Goal: Information Seeking & Learning: Learn about a topic

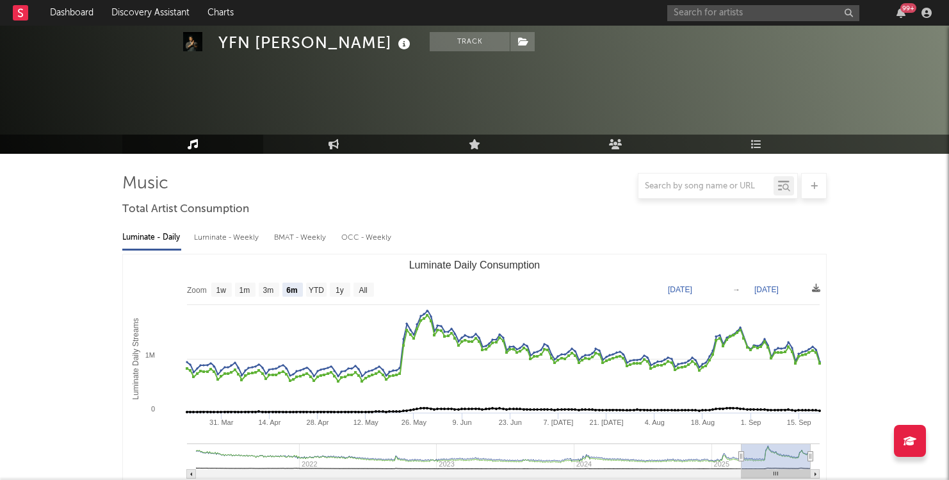
select select "6m"
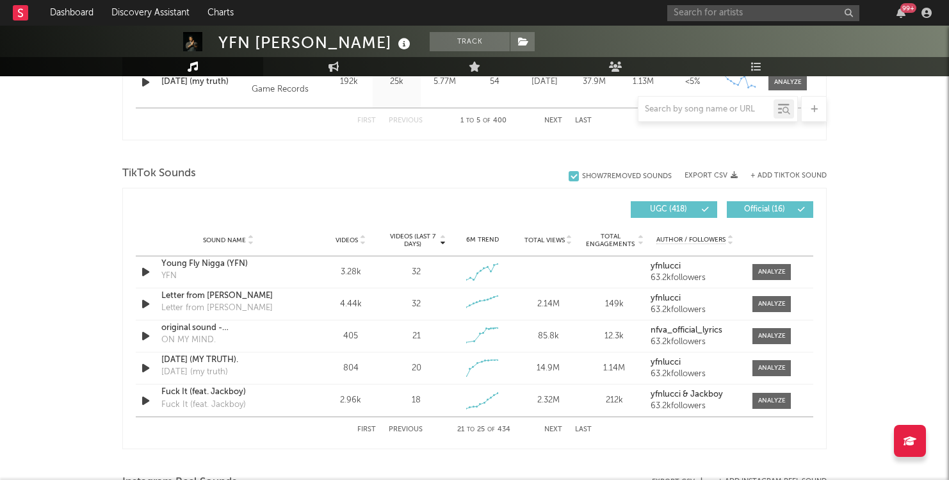
click at [551, 429] on button "Next" at bounding box center [553, 429] width 18 height 7
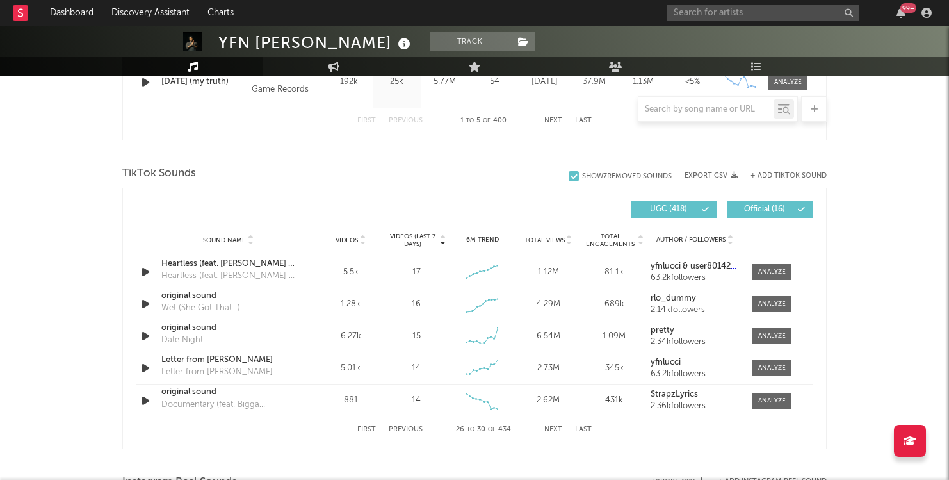
click at [551, 429] on button "Next" at bounding box center [553, 429] width 18 height 7
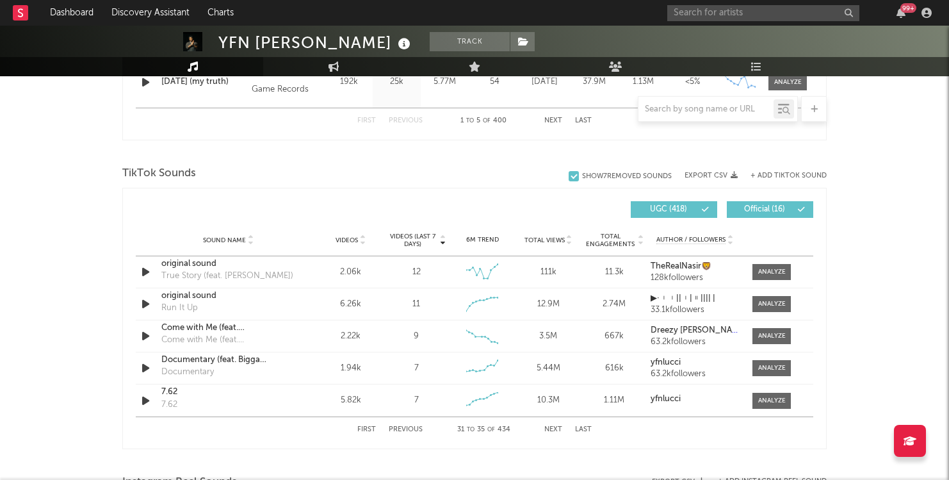
click at [551, 429] on button "Next" at bounding box center [553, 429] width 18 height 7
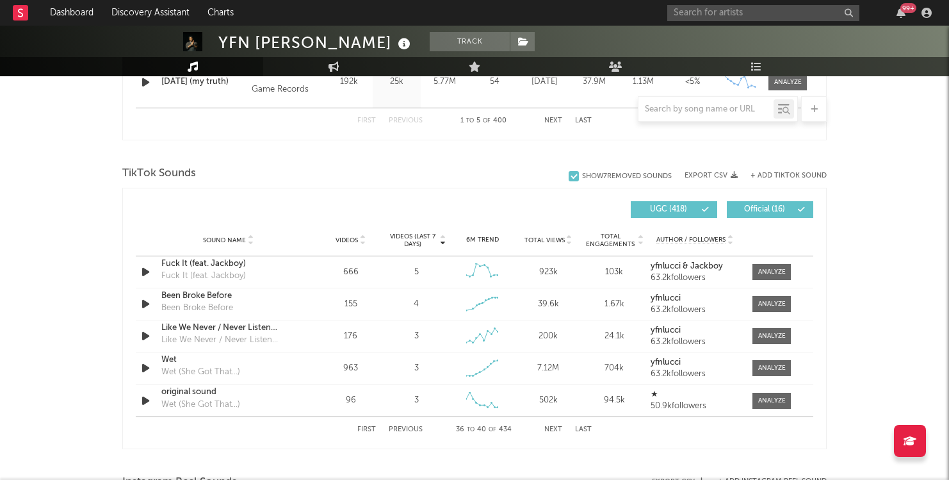
click at [551, 429] on button "Next" at bounding box center [553, 429] width 18 height 7
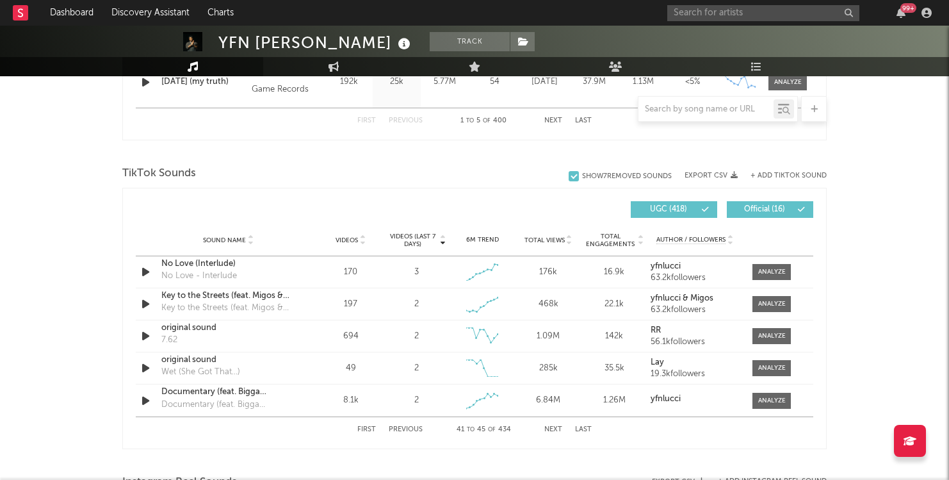
click at [551, 429] on button "Next" at bounding box center [553, 429] width 18 height 7
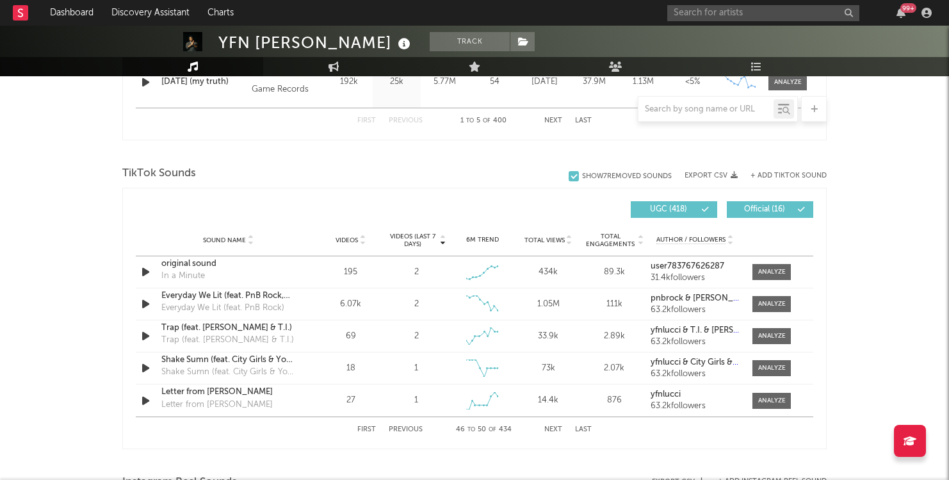
click at [551, 429] on button "Next" at bounding box center [553, 429] width 18 height 7
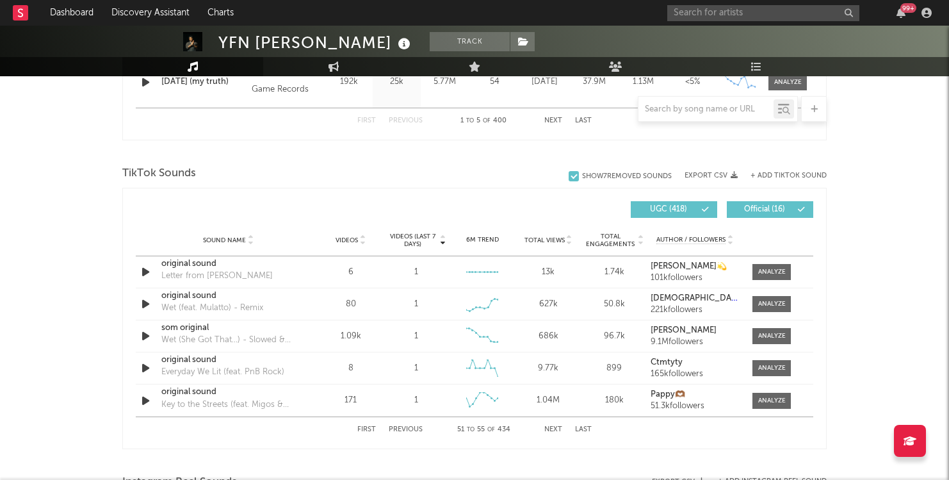
click at [551, 429] on button "Next" at bounding box center [553, 429] width 18 height 7
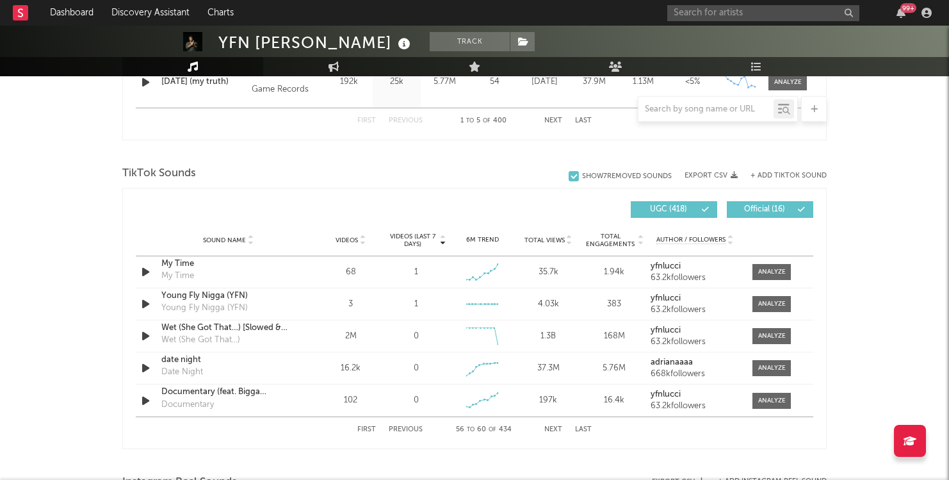
click at [551, 429] on button "Next" at bounding box center [553, 429] width 18 height 7
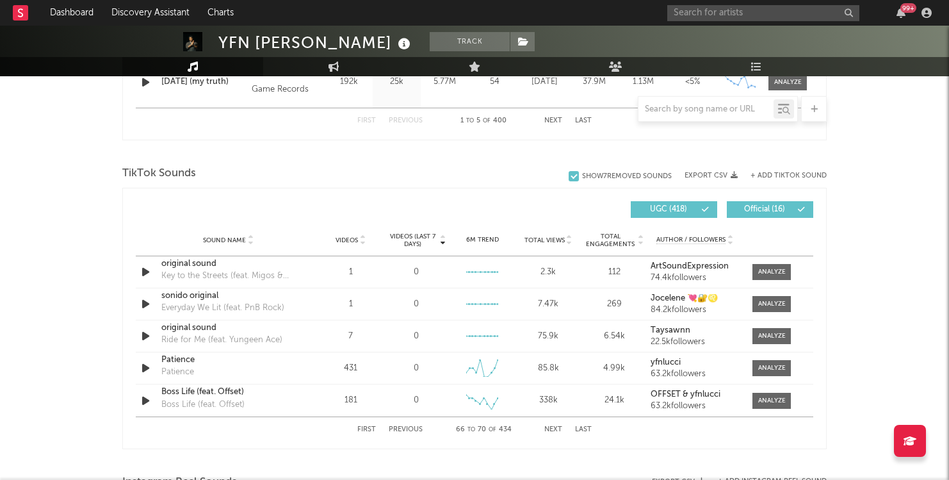
click at [551, 429] on button "Next" at bounding box center [553, 429] width 18 height 7
click at [551, 430] on button "Next" at bounding box center [553, 429] width 18 height 7
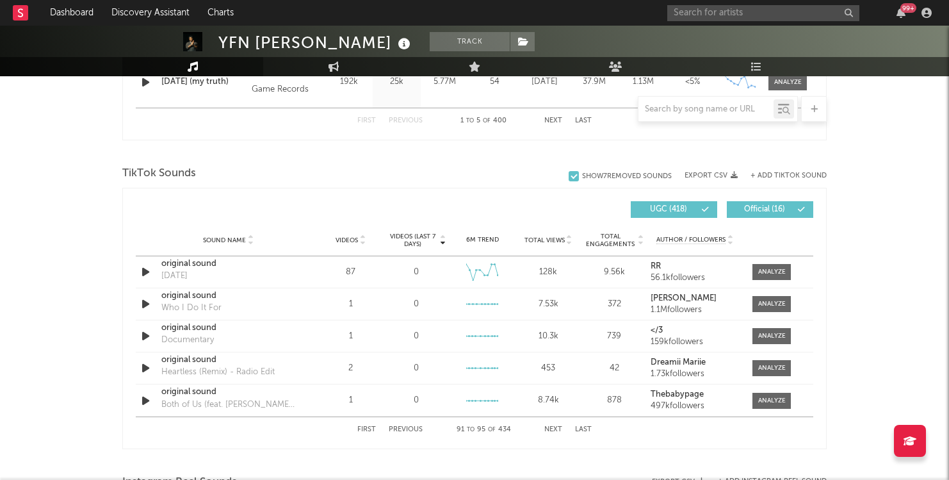
click at [551, 430] on button "Next" at bounding box center [553, 429] width 18 height 7
click at [551, 431] on button "Next" at bounding box center [553, 429] width 18 height 7
click at [551, 430] on button "Next" at bounding box center [553, 429] width 18 height 7
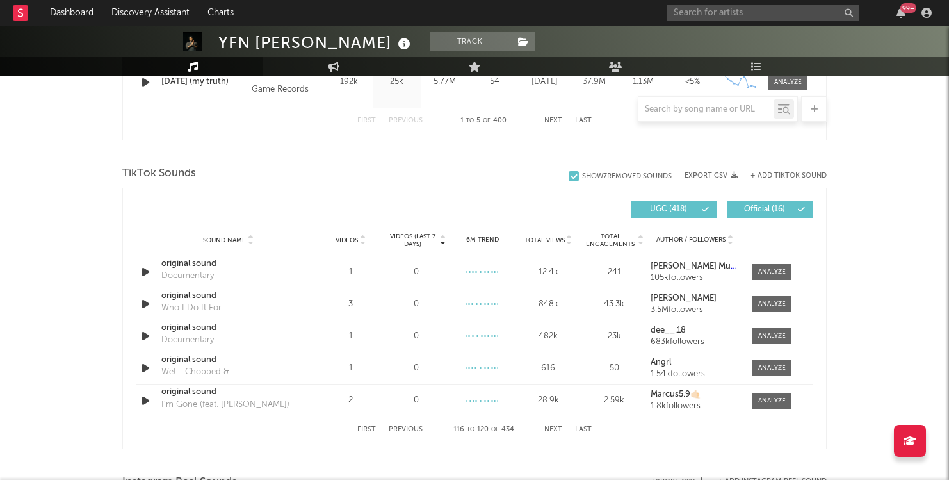
click at [551, 430] on button "Next" at bounding box center [553, 429] width 18 height 7
click at [551, 431] on button "Next" at bounding box center [553, 429] width 18 height 7
click at [551, 432] on button "Next" at bounding box center [553, 429] width 18 height 7
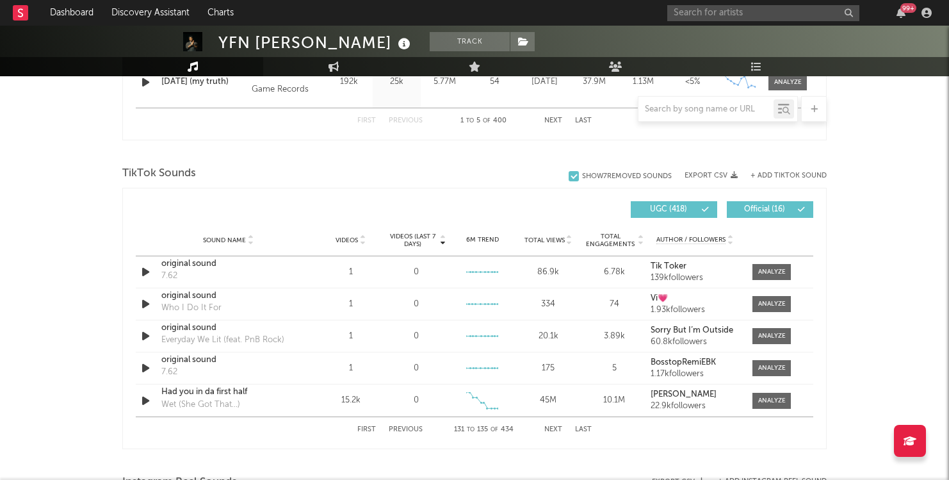
click at [551, 432] on button "Next" at bounding box center [553, 429] width 18 height 7
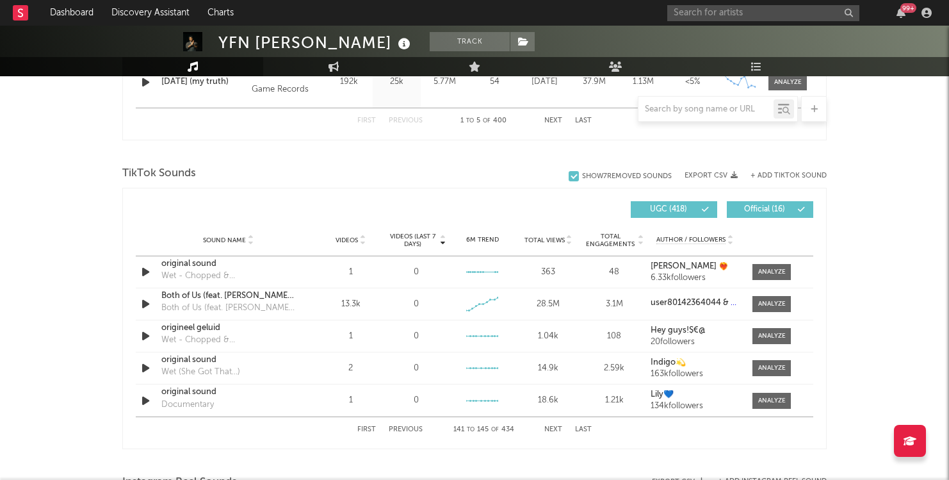
click at [551, 432] on button "Next" at bounding box center [553, 429] width 18 height 7
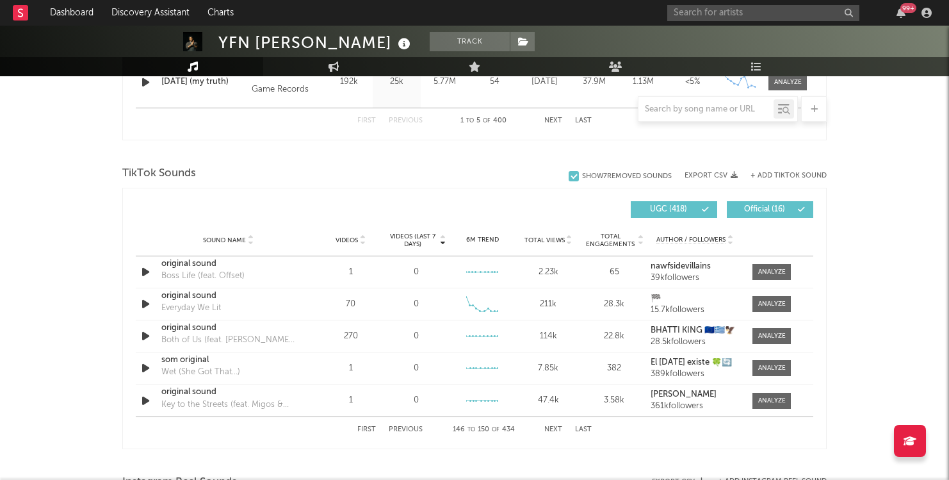
click at [551, 432] on button "Next" at bounding box center [553, 429] width 18 height 7
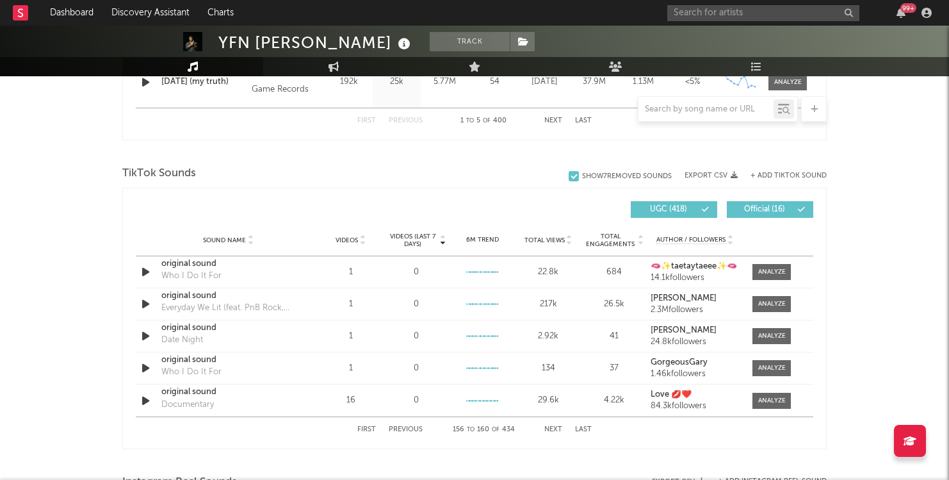
click at [551, 432] on button "Next" at bounding box center [553, 429] width 18 height 7
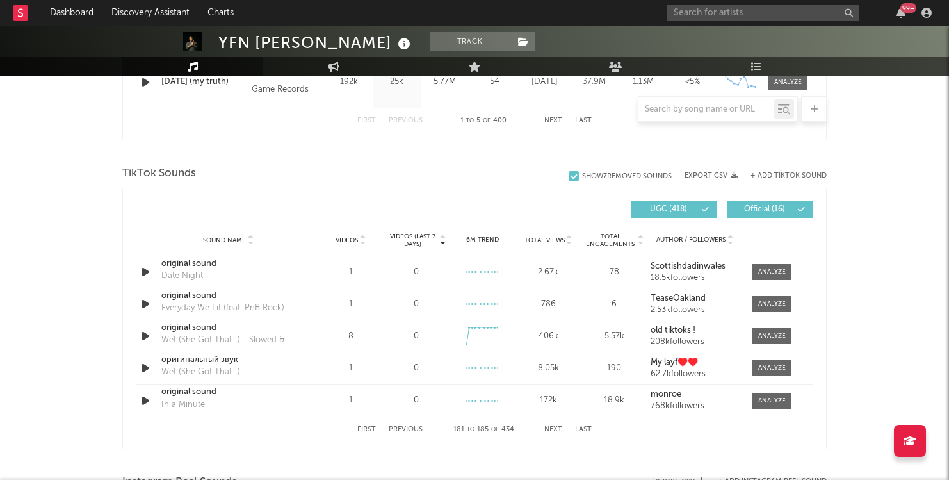
click at [551, 432] on button "Next" at bounding box center [553, 429] width 18 height 7
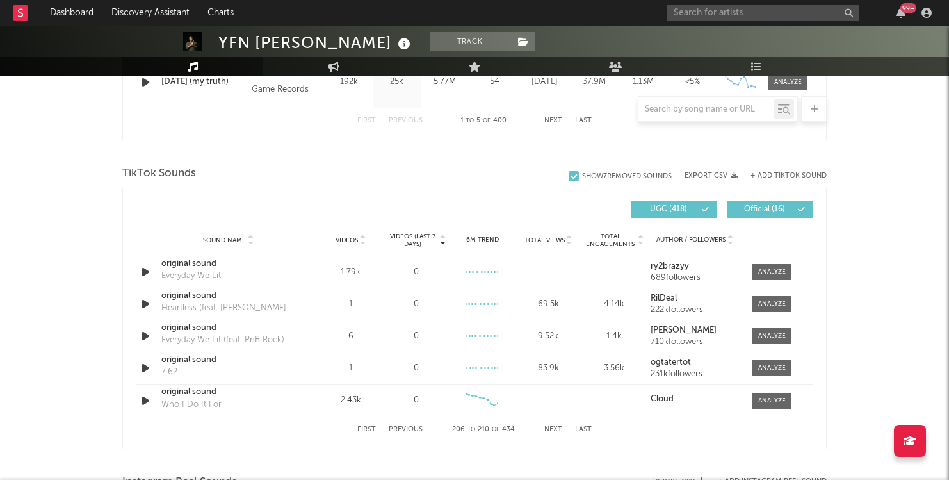
click at [551, 432] on button "Next" at bounding box center [553, 429] width 18 height 7
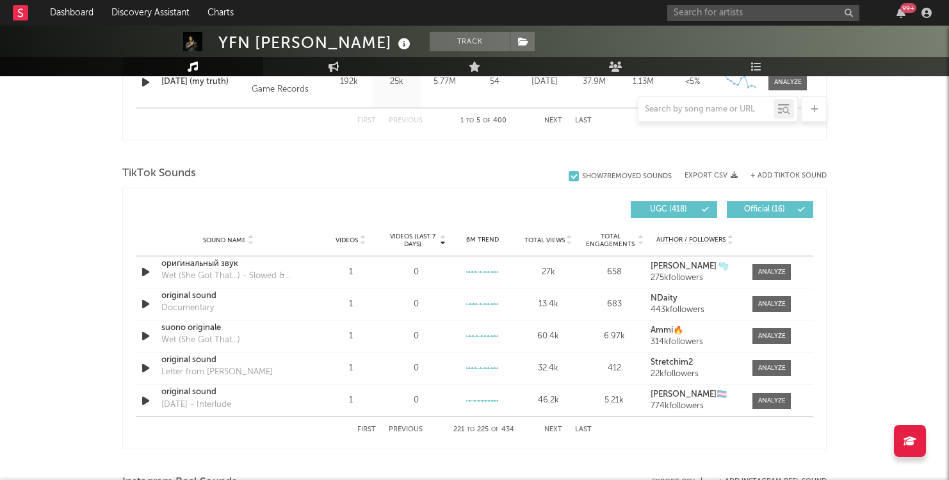
click at [551, 432] on button "Next" at bounding box center [553, 429] width 18 height 7
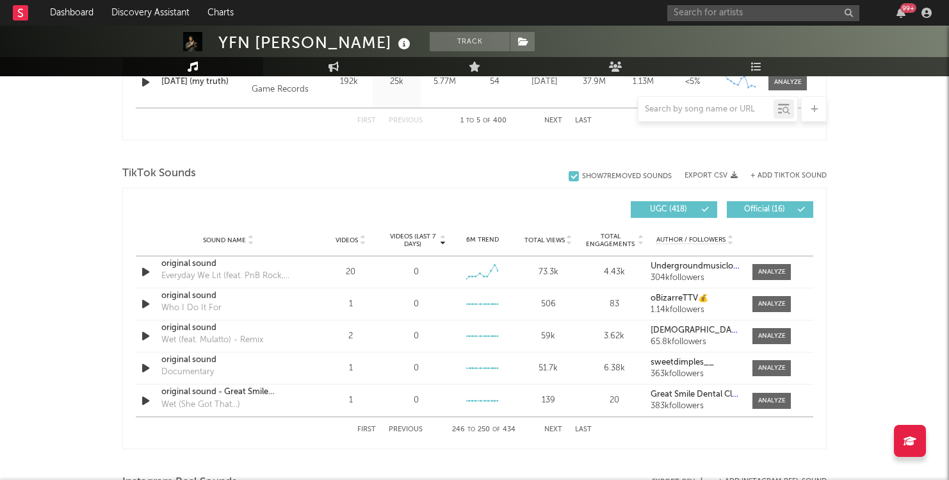
click at [551, 432] on button "Next" at bounding box center [553, 429] width 18 height 7
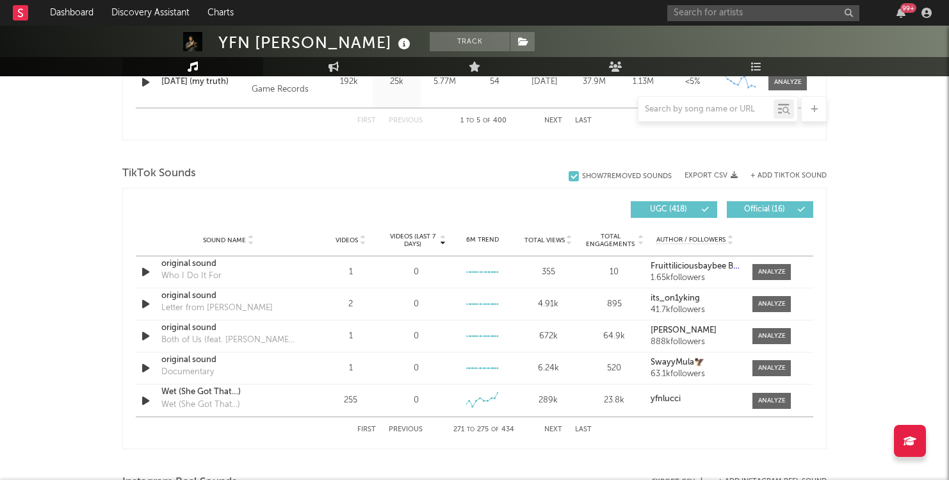
click at [551, 432] on button "Next" at bounding box center [553, 429] width 18 height 7
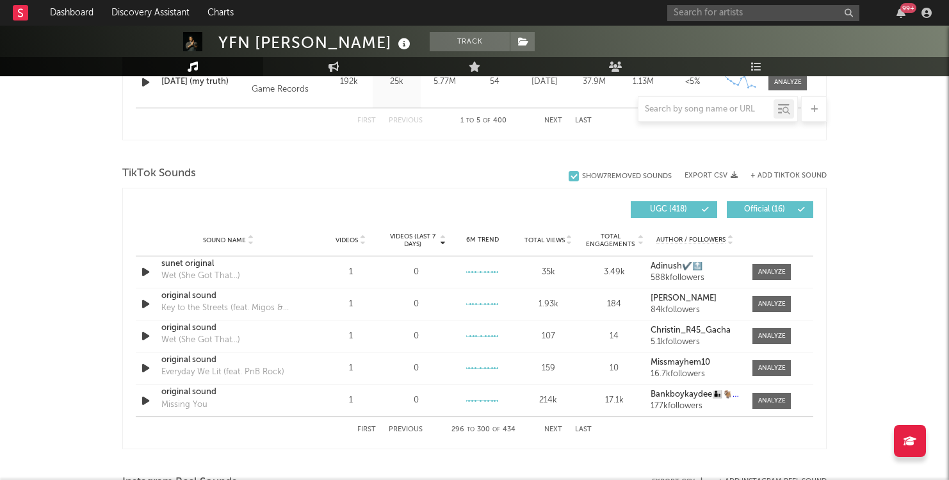
click at [551, 432] on button "Next" at bounding box center [553, 429] width 18 height 7
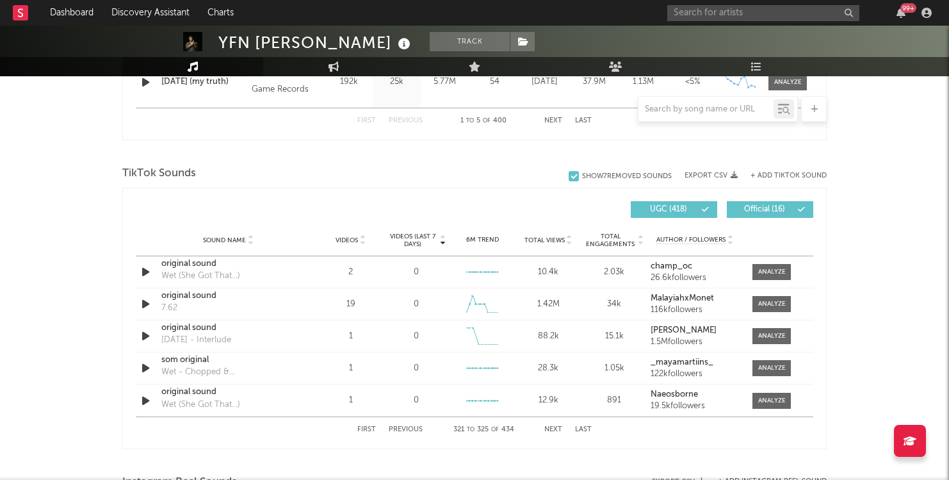
click at [551, 432] on button "Next" at bounding box center [553, 429] width 18 height 7
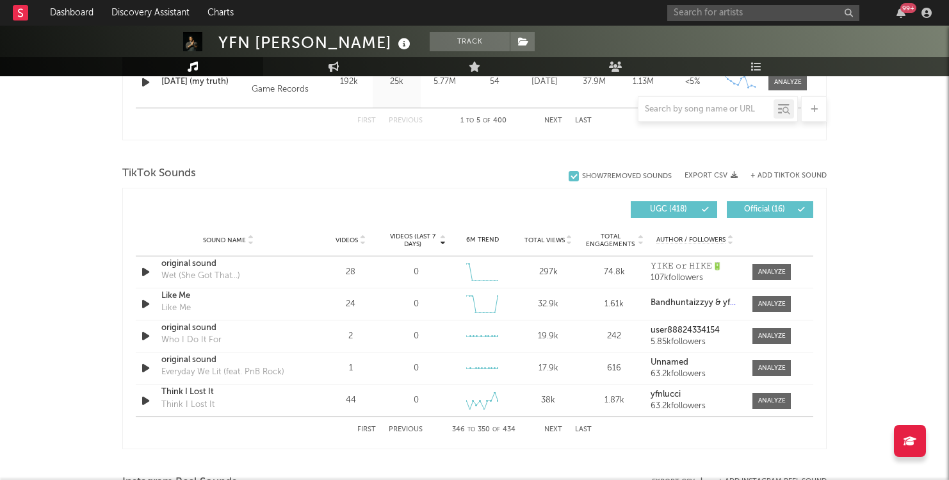
click at [551, 432] on button "Next" at bounding box center [553, 429] width 18 height 7
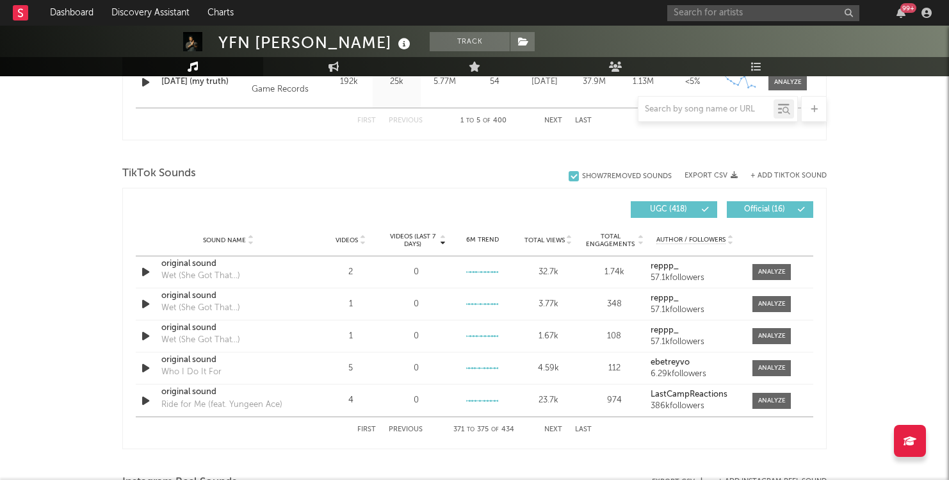
click at [551, 432] on button "Next" at bounding box center [553, 429] width 18 height 7
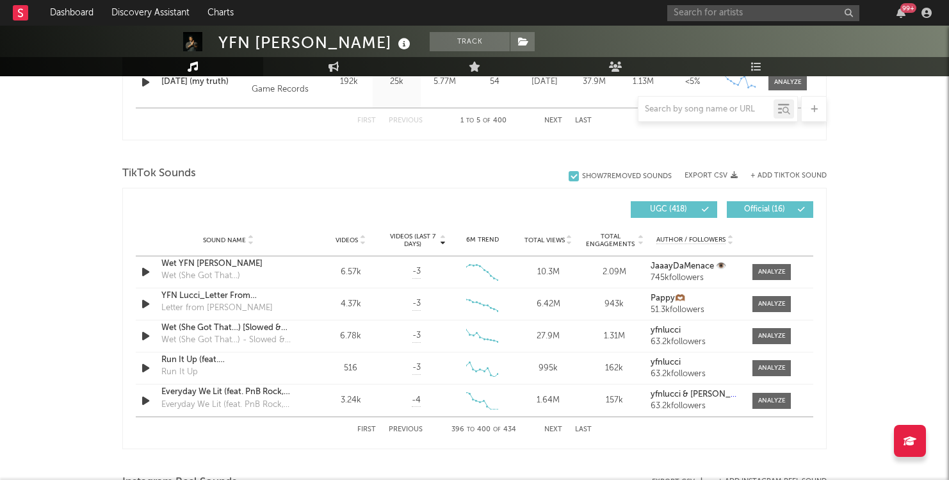
click at [551, 432] on button "Next" at bounding box center [553, 429] width 18 height 7
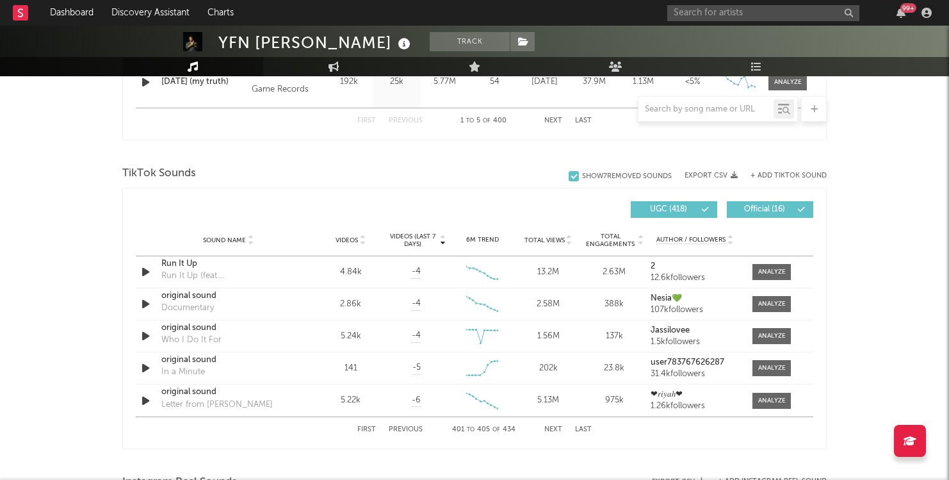
click at [551, 432] on button "Next" at bounding box center [553, 429] width 18 height 7
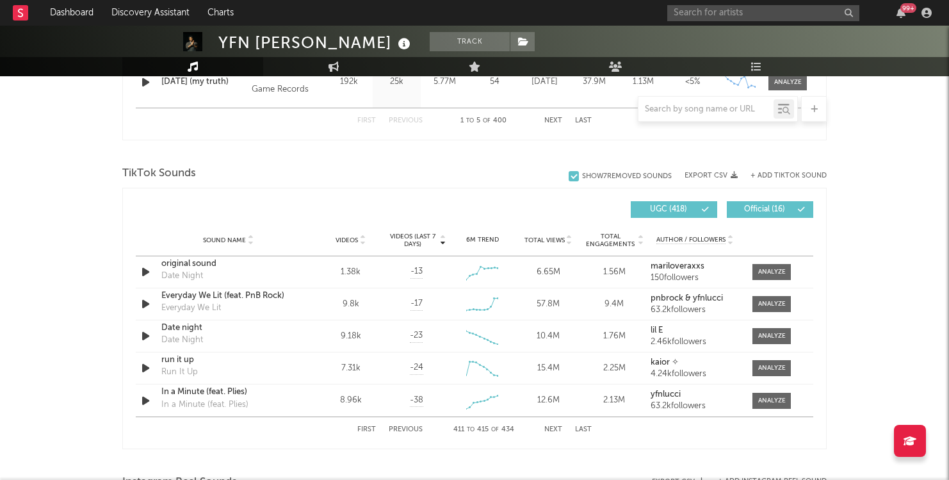
click at [551, 432] on button "Next" at bounding box center [553, 429] width 18 height 7
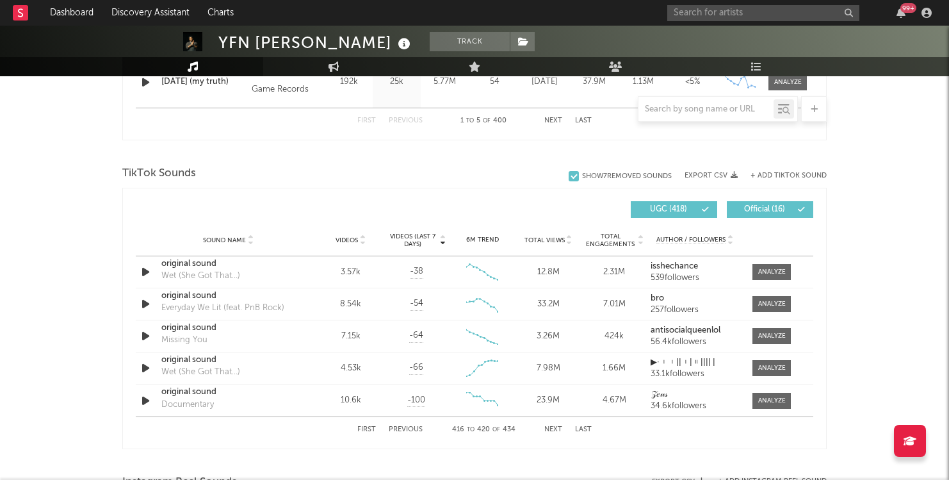
click at [551, 432] on button "Next" at bounding box center [553, 429] width 18 height 7
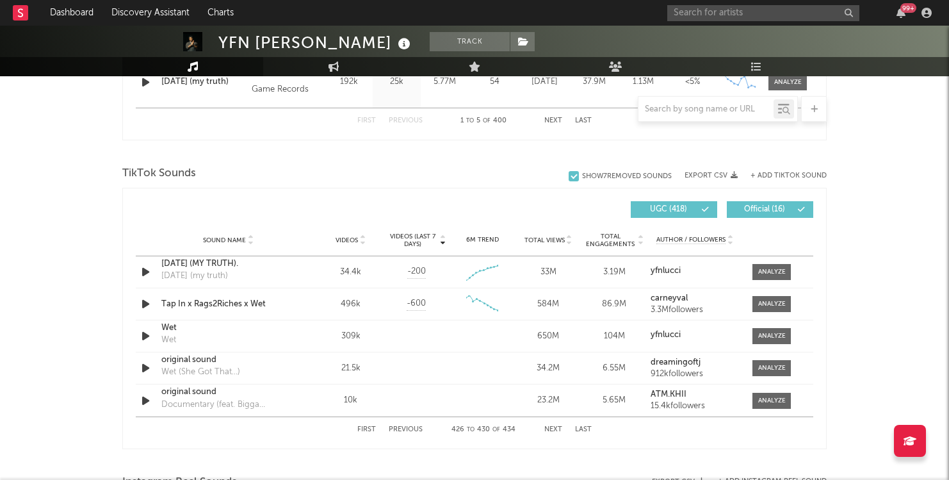
click at [551, 432] on button "Next" at bounding box center [553, 429] width 18 height 7
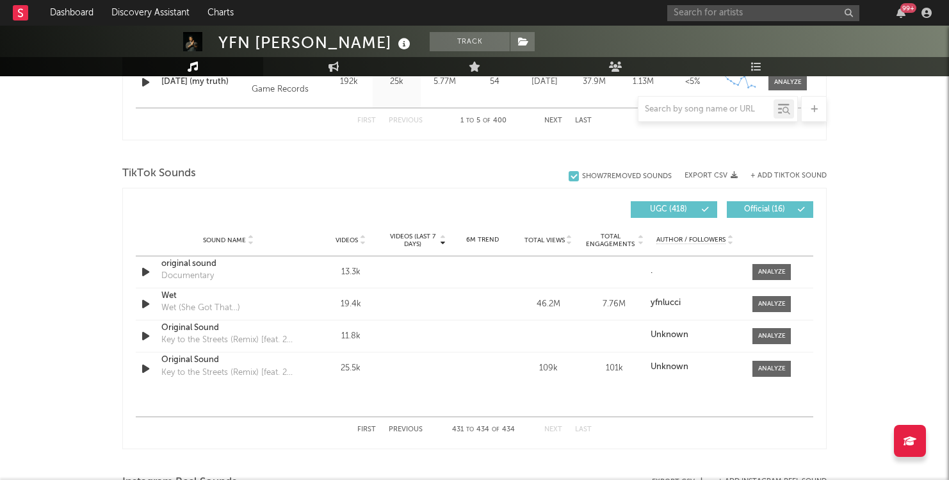
click at [551, 432] on button "Next" at bounding box center [553, 429] width 18 height 7
click at [371, 428] on button "First" at bounding box center [366, 429] width 19 height 7
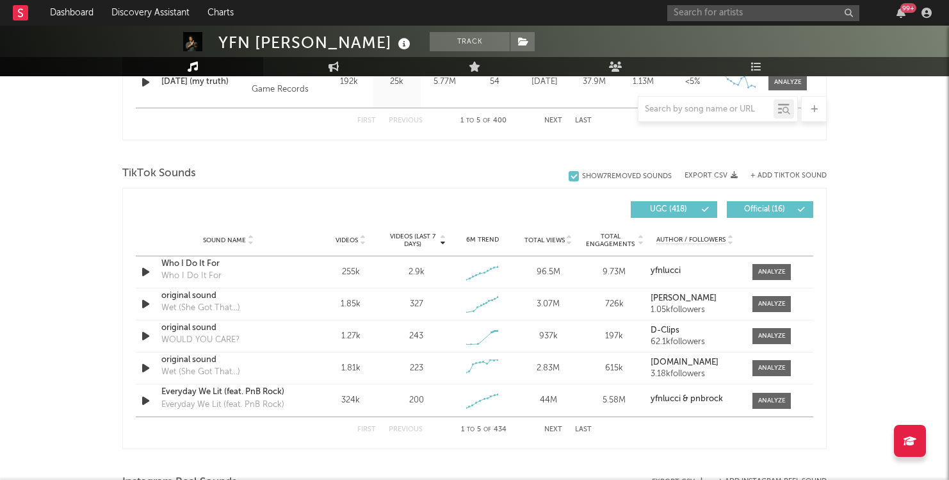
click at [553, 426] on button "Next" at bounding box center [553, 429] width 18 height 7
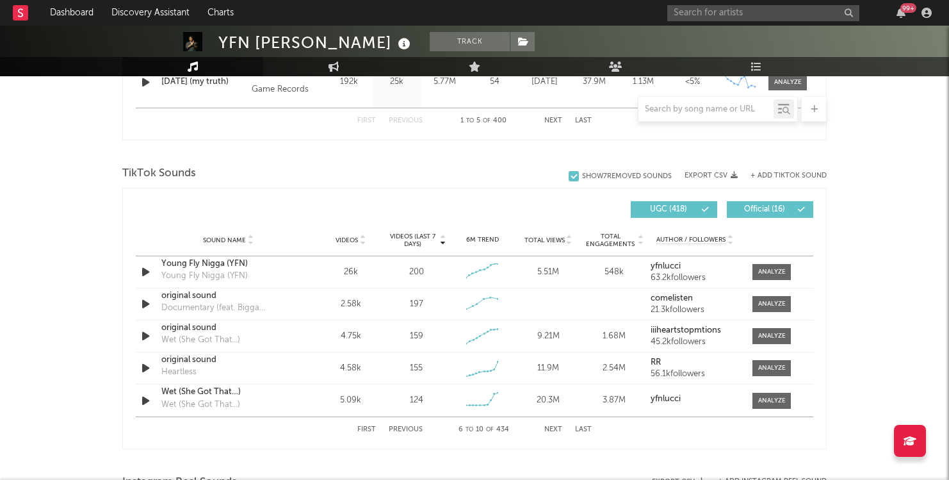
click at [549, 429] on button "Next" at bounding box center [553, 429] width 18 height 7
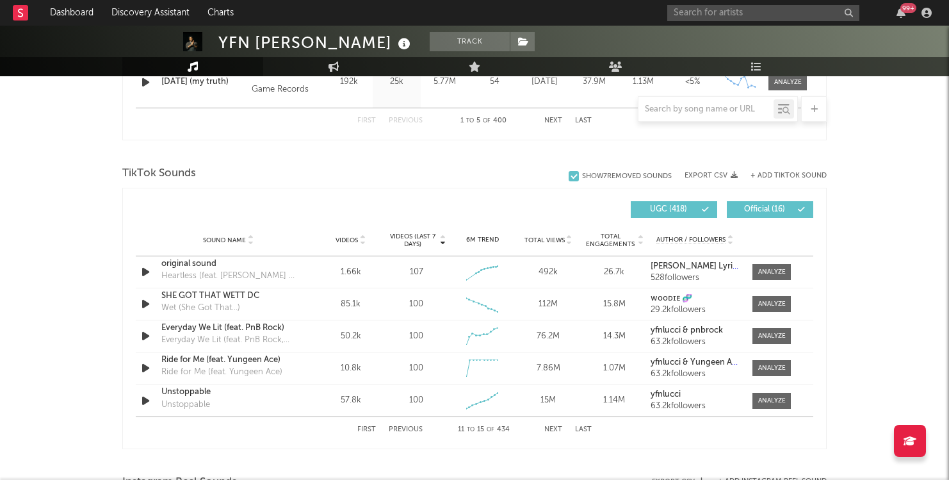
click at [549, 429] on button "Next" at bounding box center [553, 429] width 18 height 7
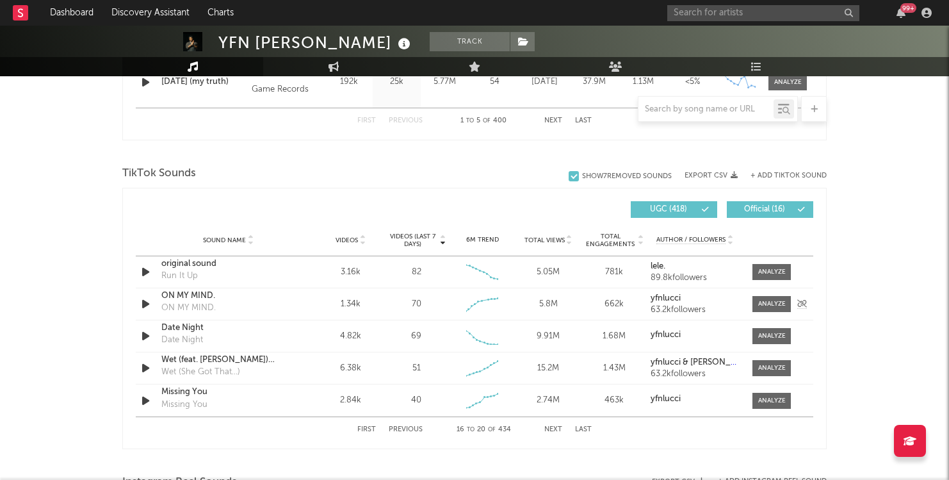
click at [152, 305] on div at bounding box center [147, 304] width 16 height 16
click at [147, 304] on icon "button" at bounding box center [145, 304] width 13 height 16
click at [147, 303] on icon "button" at bounding box center [145, 304] width 12 height 16
click at [193, 298] on div "ON MY MIND." at bounding box center [228, 295] width 134 height 13
click at [242, 300] on div "ON MY MIND." at bounding box center [228, 295] width 134 height 13
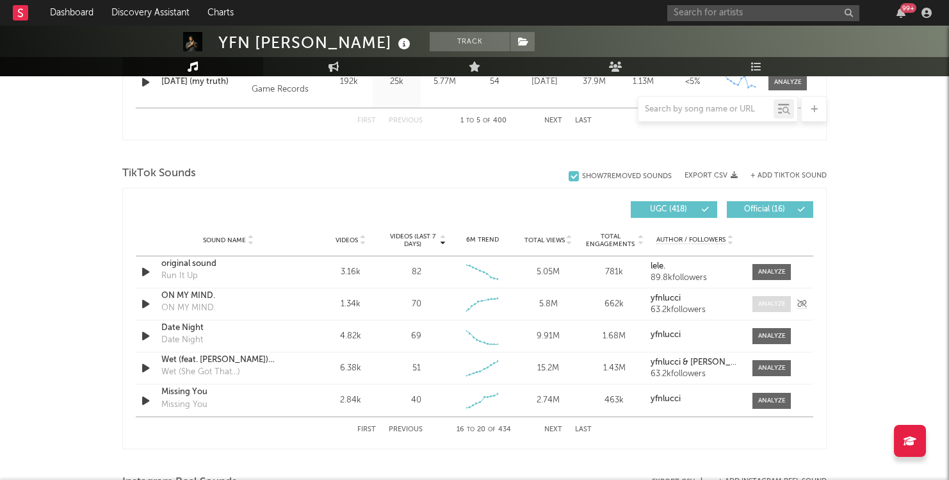
click at [763, 303] on div at bounding box center [772, 304] width 28 height 10
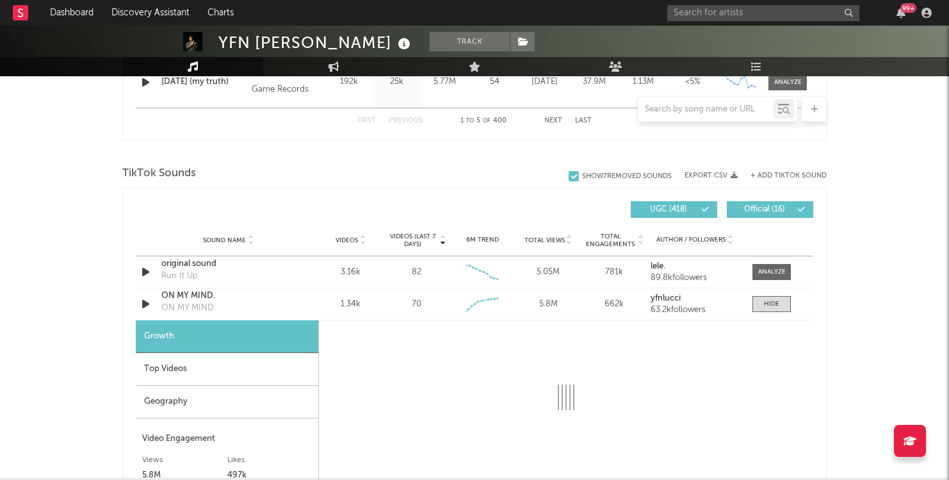
select select "1w"
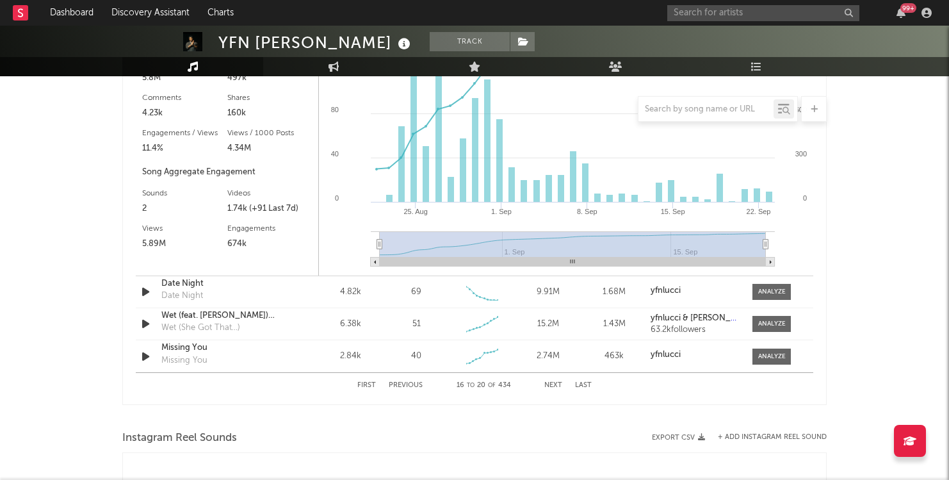
scroll to position [1182, 0]
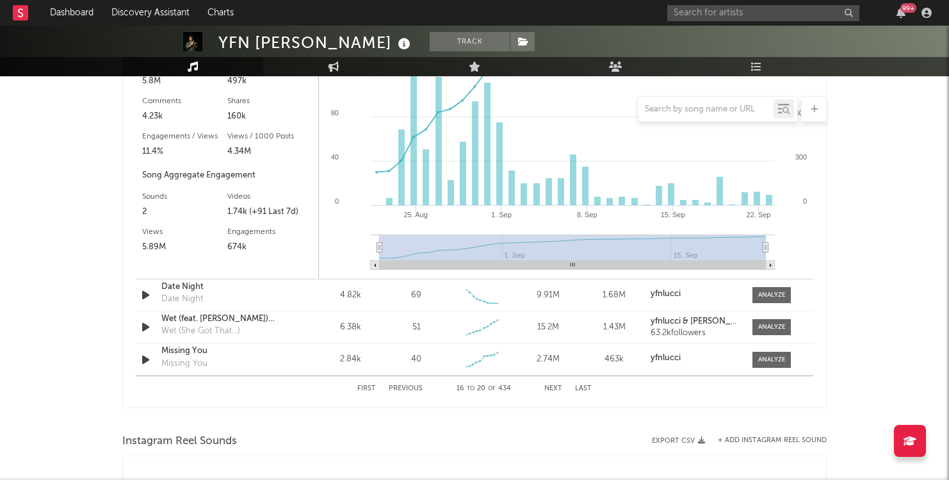
click at [553, 388] on button "Next" at bounding box center [553, 388] width 18 height 7
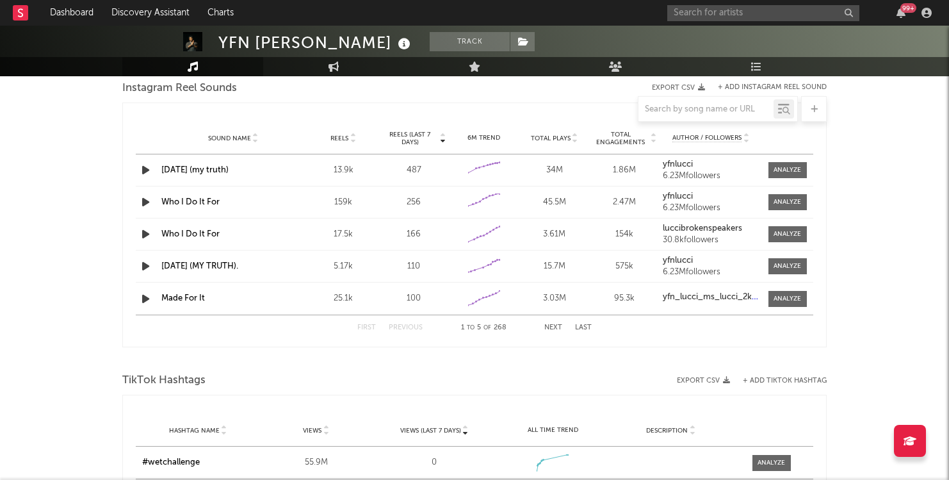
click at [184, 264] on link "[DATE] (MY TRUTH)." at bounding box center [199, 266] width 77 height 8
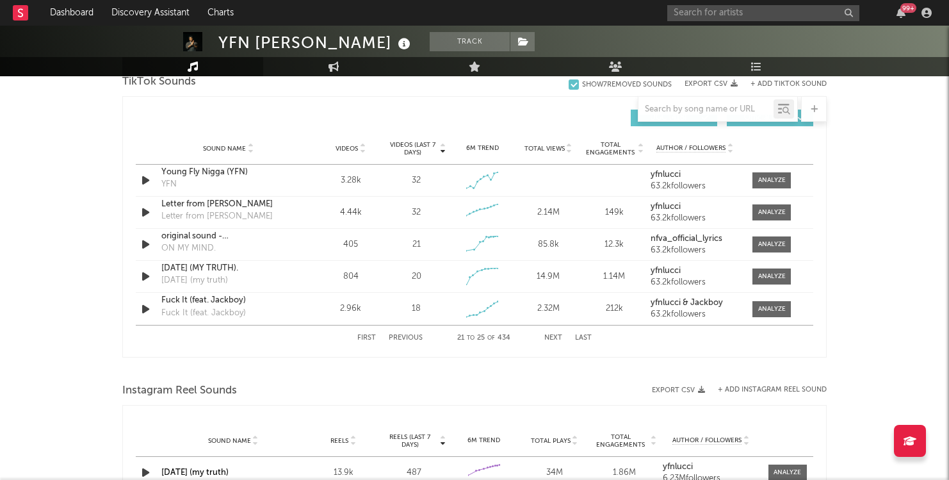
scroll to position [878, 0]
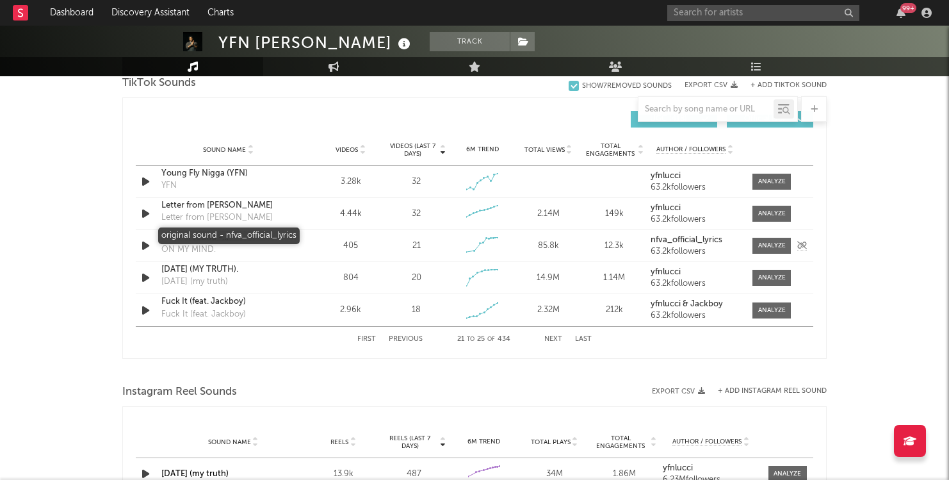
click at [208, 234] on div "original sound - nfva_official_lyrics" at bounding box center [228, 237] width 134 height 13
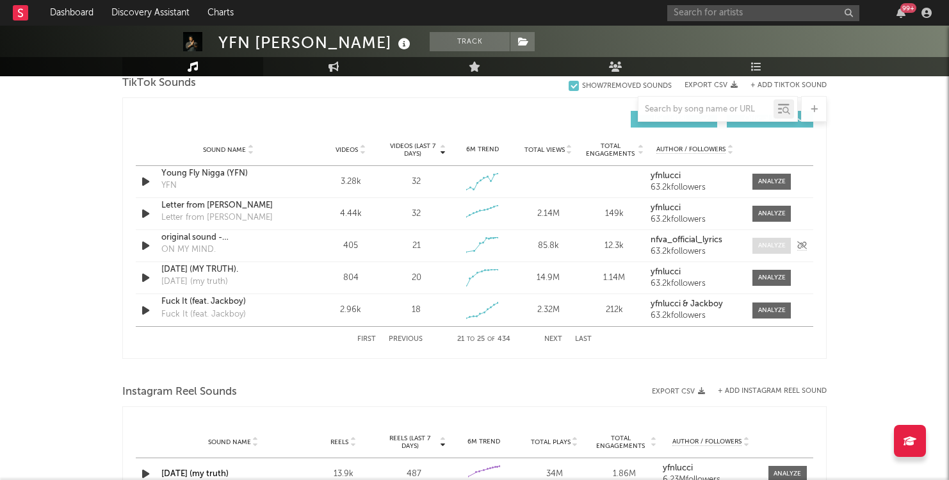
click at [770, 247] on div at bounding box center [772, 246] width 28 height 10
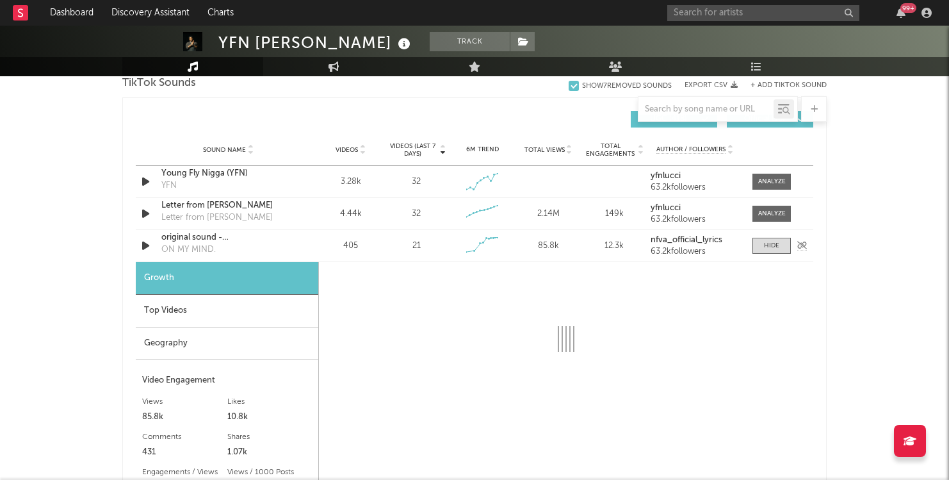
select select "1w"
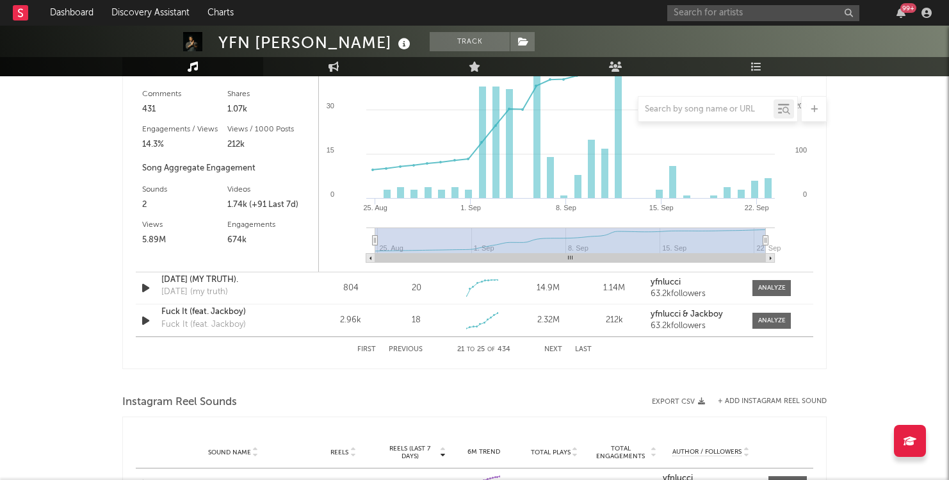
scroll to position [1214, 0]
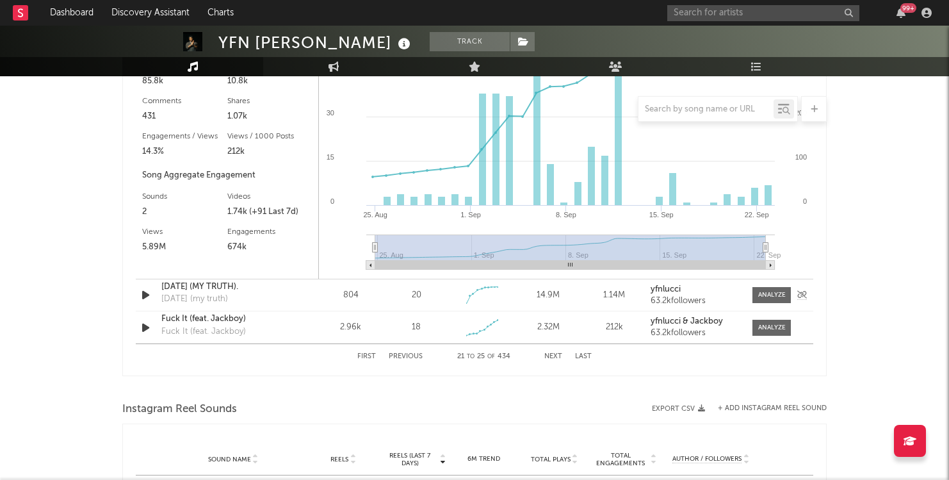
click at [286, 286] on div "[DATE] (MY TRUTH)." at bounding box center [228, 286] width 134 height 13
click at [761, 293] on div at bounding box center [772, 295] width 28 height 10
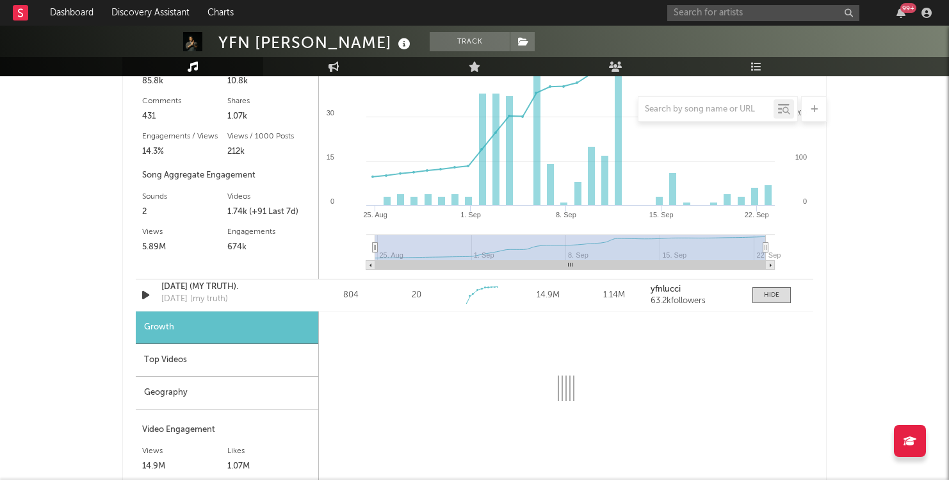
select select "1w"
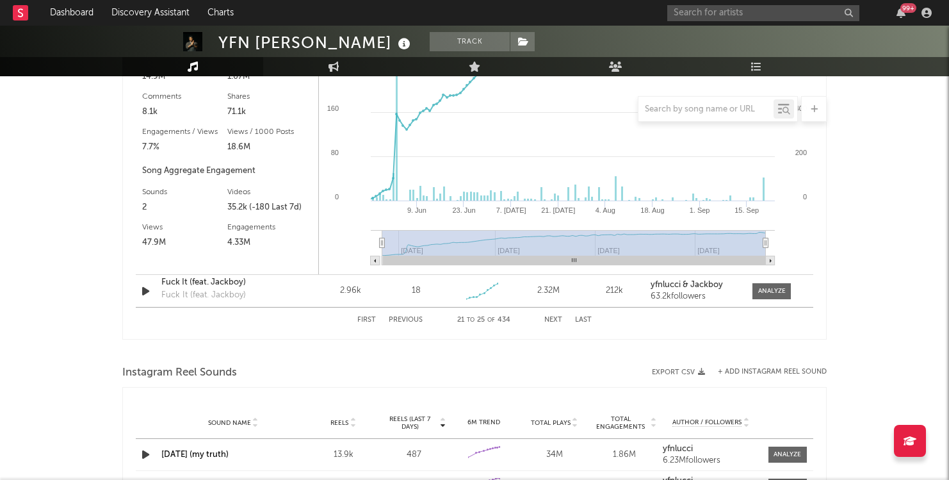
scroll to position [1607, 0]
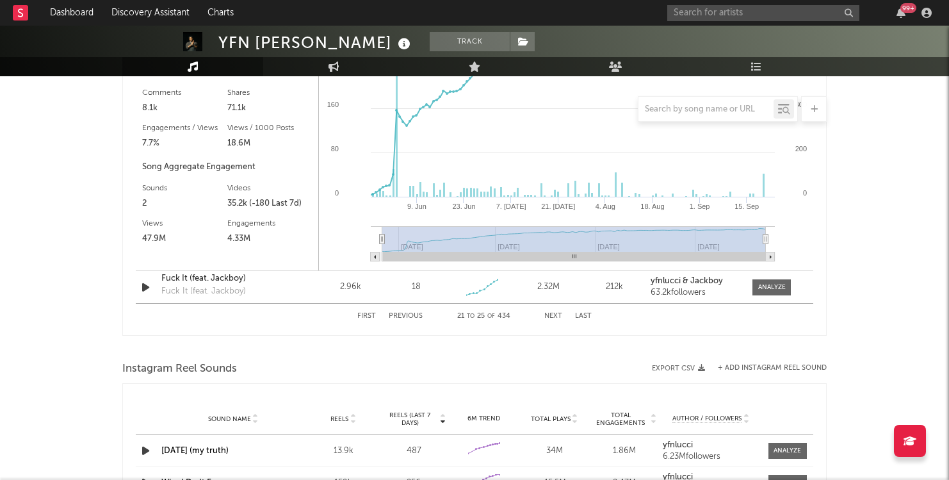
click at [558, 312] on button "Next" at bounding box center [553, 315] width 18 height 7
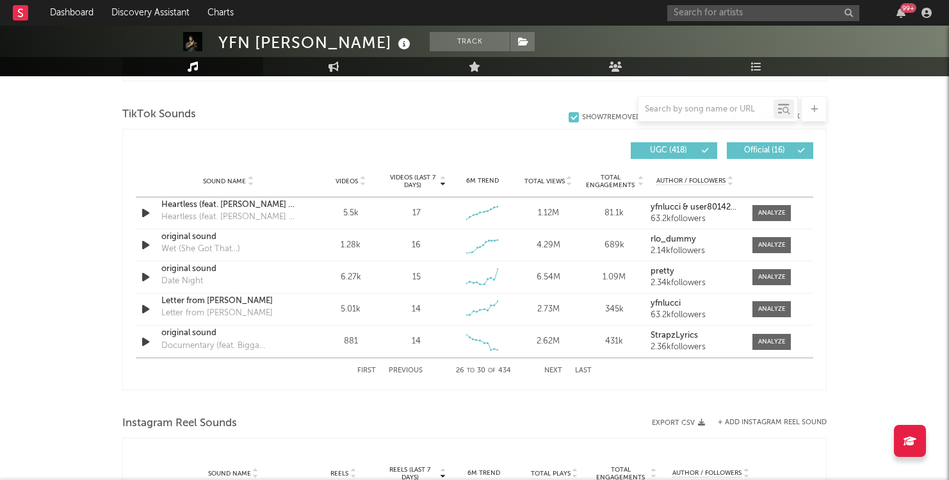
scroll to position [837, 0]
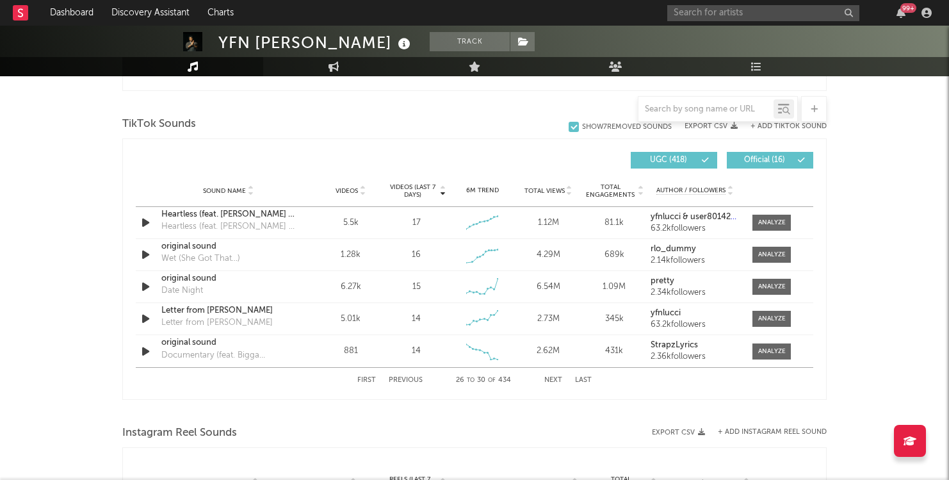
click at [559, 376] on button "Next" at bounding box center [553, 379] width 18 height 7
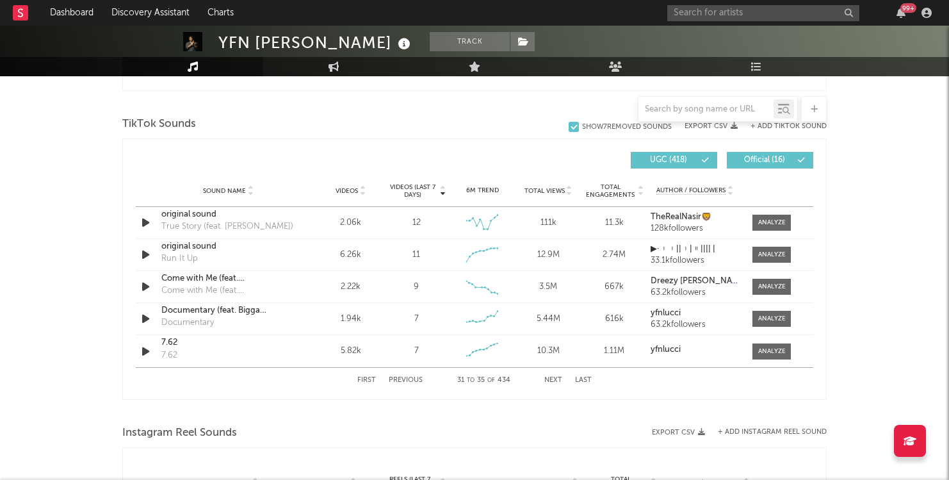
click at [559, 377] on button "Next" at bounding box center [553, 379] width 18 height 7
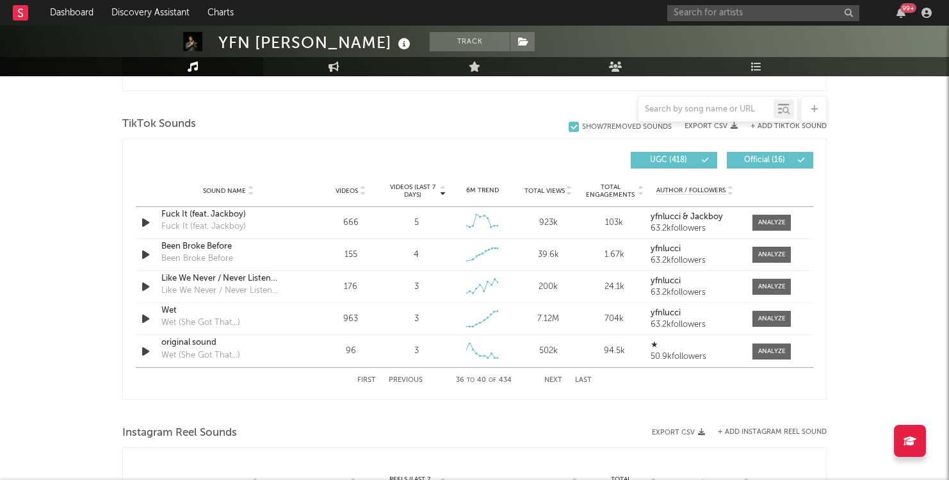
click at [559, 377] on button "Next" at bounding box center [553, 379] width 18 height 7
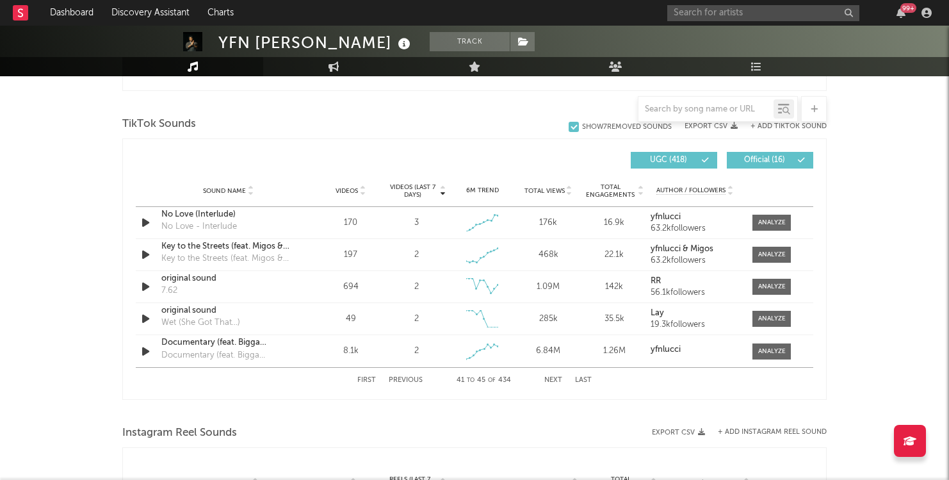
click at [559, 377] on button "Next" at bounding box center [553, 379] width 18 height 7
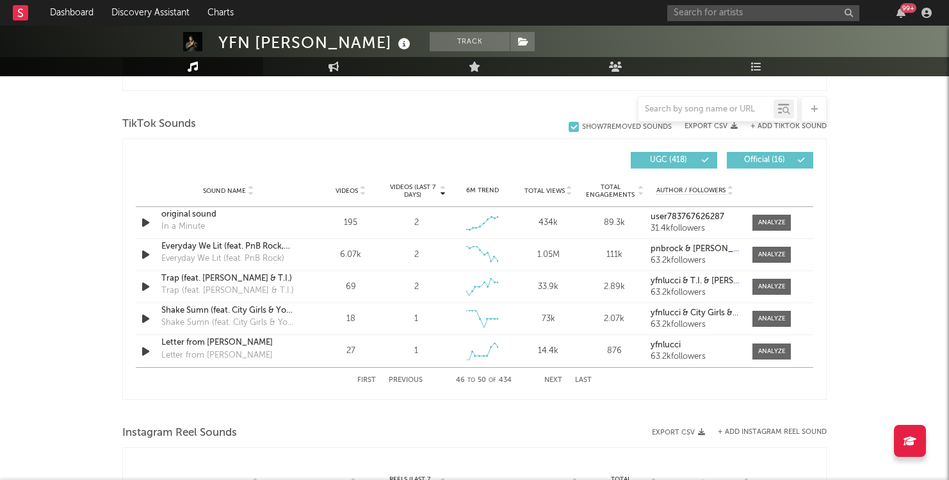
click at [559, 377] on button "Next" at bounding box center [553, 379] width 18 height 7
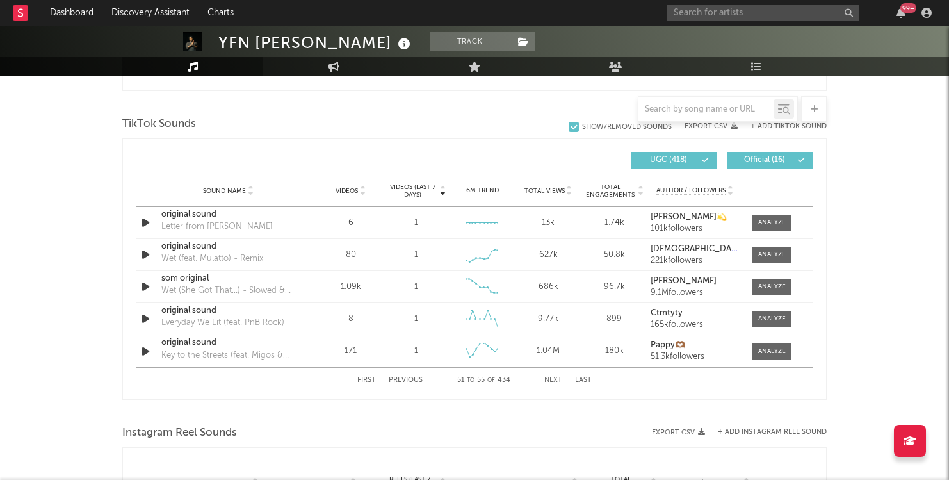
click at [559, 377] on button "Next" at bounding box center [553, 379] width 18 height 7
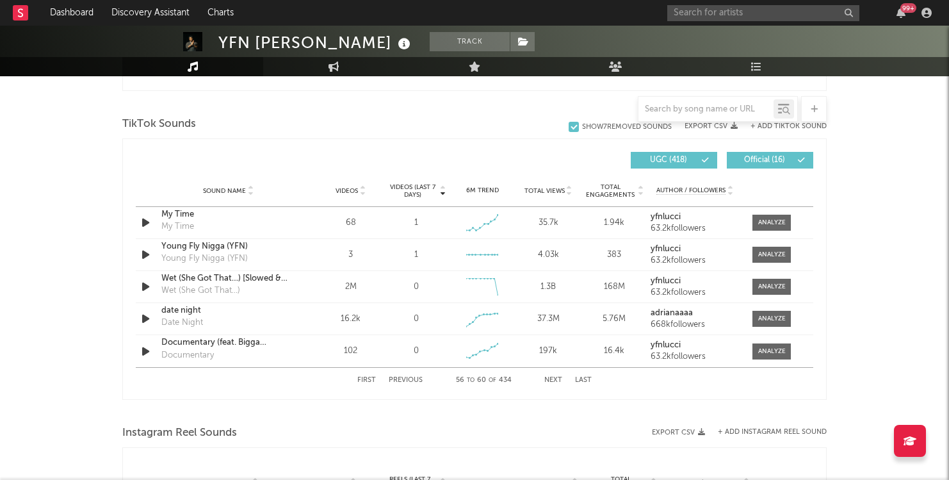
click at [559, 377] on button "Next" at bounding box center [553, 379] width 18 height 7
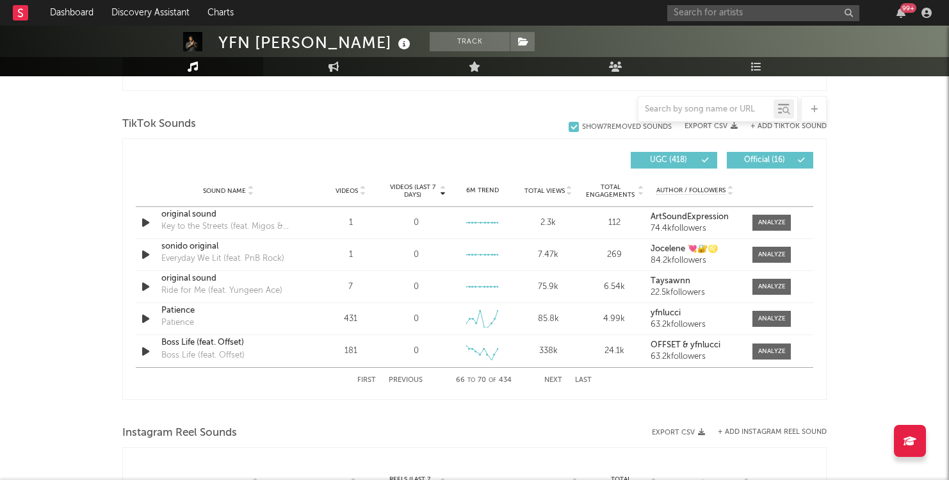
click at [559, 377] on button "Next" at bounding box center [553, 379] width 18 height 7
click at [559, 376] on button "Next" at bounding box center [553, 379] width 18 height 7
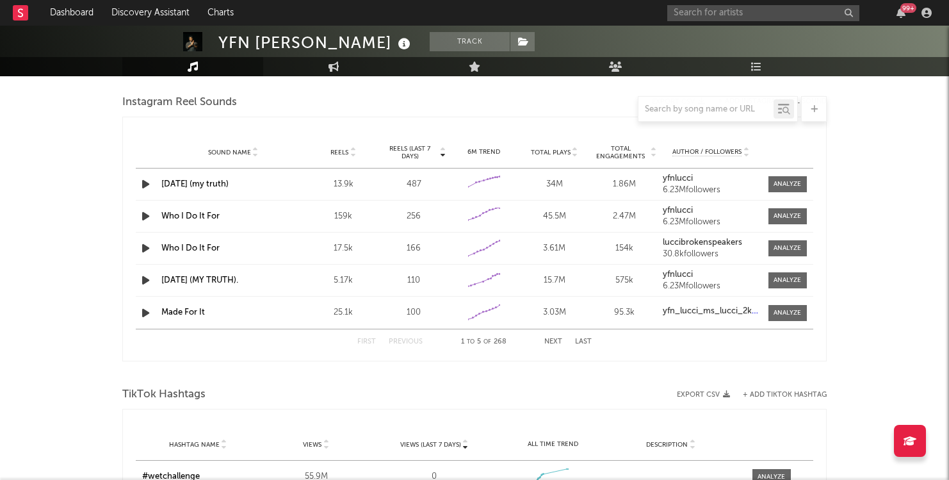
scroll to position [1166, 0]
